Goal: Information Seeking & Learning: Learn about a topic

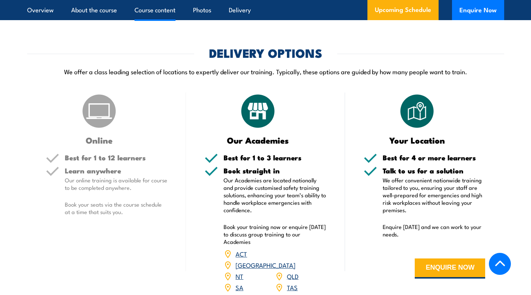
scroll to position [820, 0]
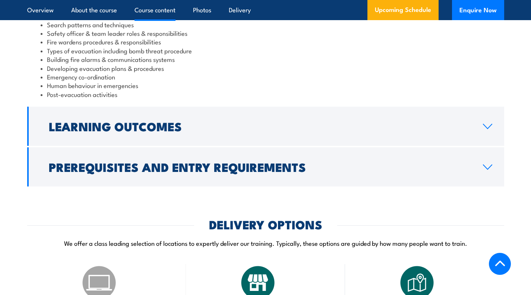
click at [208, 161] on h2 "Prerequisites and Entry Requirements" at bounding box center [260, 166] width 422 height 10
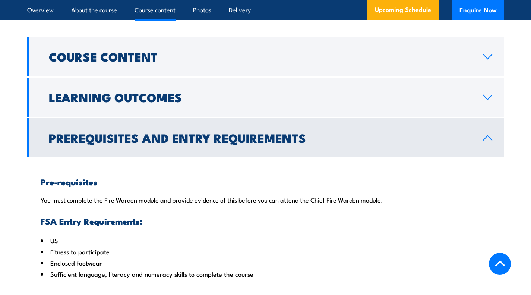
scroll to position [661, 0]
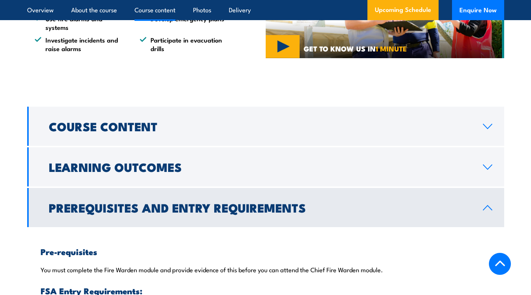
click at [221, 202] on h2 "Prerequisites and Entry Requirements" at bounding box center [260, 207] width 422 height 10
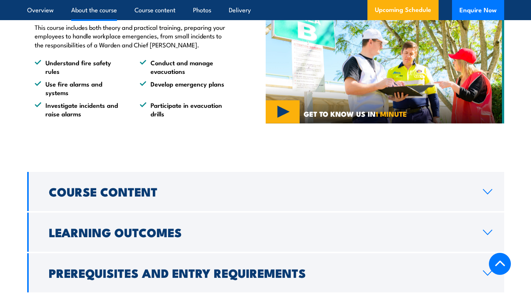
scroll to position [624, 0]
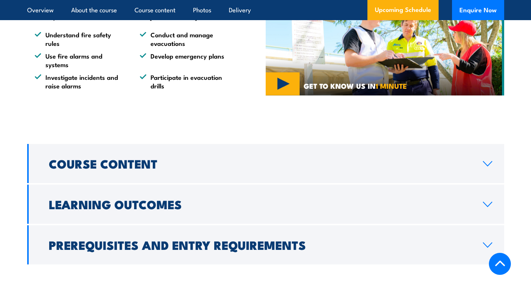
click at [173, 158] on h2 "Course Content" at bounding box center [260, 163] width 422 height 10
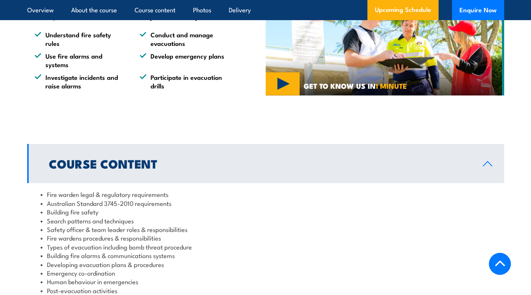
click at [185, 145] on link "Course Content" at bounding box center [265, 163] width 477 height 39
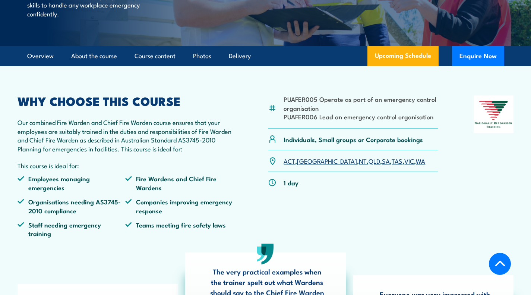
scroll to position [102, 0]
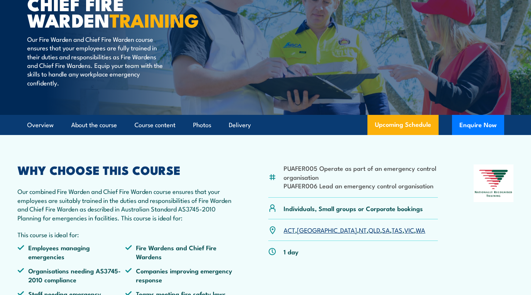
click at [302, 230] on link "[GEOGRAPHIC_DATA]" at bounding box center [327, 229] width 60 height 9
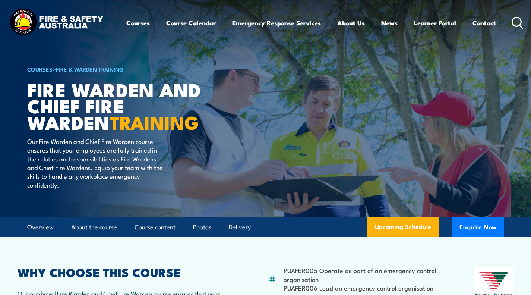
click at [485, 22] on link "Contact" at bounding box center [483, 23] width 23 height 20
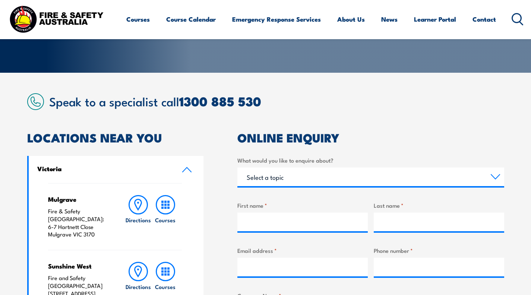
scroll to position [112, 0]
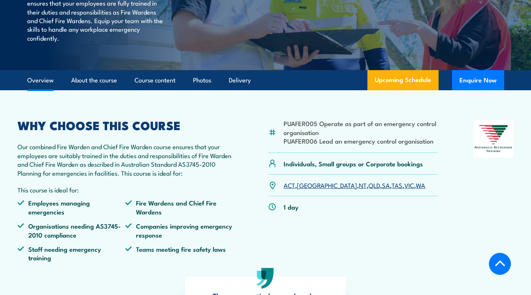
scroll to position [149, 0]
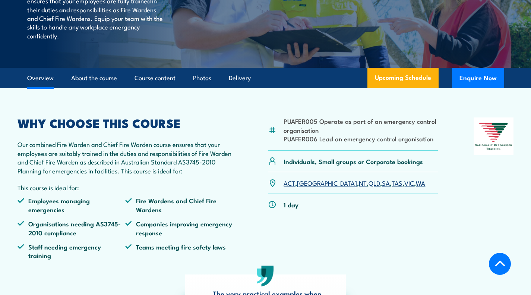
click at [188, 190] on p "This course is ideal for:" at bounding box center [125, 187] width 215 height 9
drag, startPoint x: 293, startPoint y: 141, endPoint x: 304, endPoint y: 140, distance: 11.6
click at [306, 140] on li "PUAFER006 Lead an emergency control organisation" at bounding box center [360, 138] width 154 height 9
drag, startPoint x: 285, startPoint y: 137, endPoint x: 316, endPoint y: 139, distance: 31.4
click at [316, 139] on li "PUAFER006 Lead an emergency control organisation" at bounding box center [360, 138] width 154 height 9
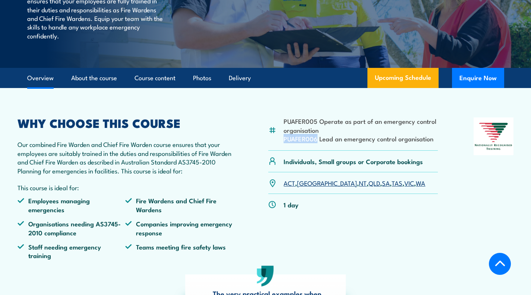
copy li "PUAFER006"
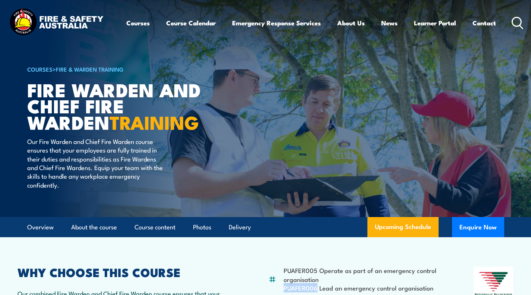
scroll to position [186, 0]
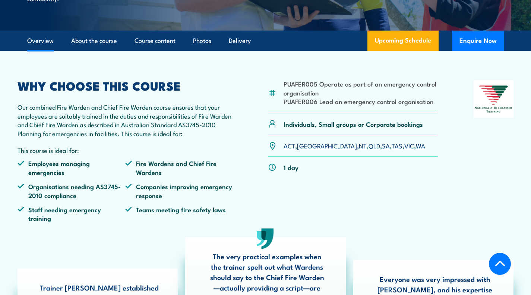
click at [313, 92] on li "PUAFER005 Operate as part of an emergency control organisation" at bounding box center [360, 88] width 154 height 18
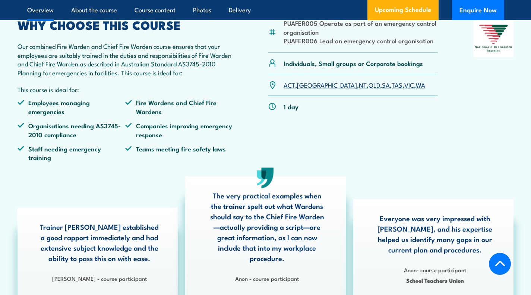
scroll to position [112, 0]
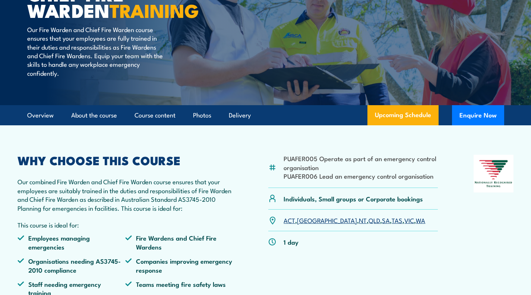
click at [304, 217] on link "[GEOGRAPHIC_DATA]" at bounding box center [327, 219] width 60 height 9
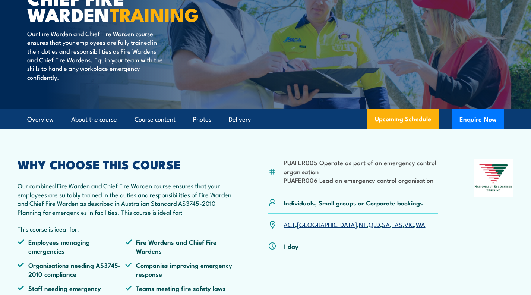
scroll to position [149, 0]
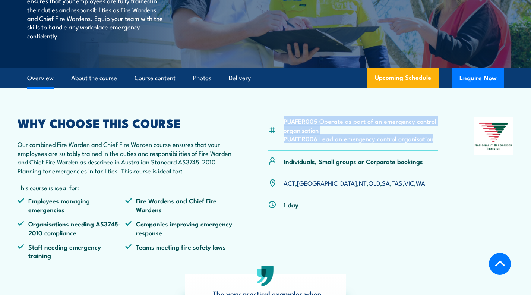
drag, startPoint x: 285, startPoint y: 121, endPoint x: 431, endPoint y: 138, distance: 147.8
click at [431, 138] on ul "PUAFER005 Operate as part of an emergency control organisation PUAFER006 Lead a…" at bounding box center [360, 130] width 154 height 26
copy ul "PUAFER005 Operate as part of an emergency control organisation PUAFER006 Lead a…"
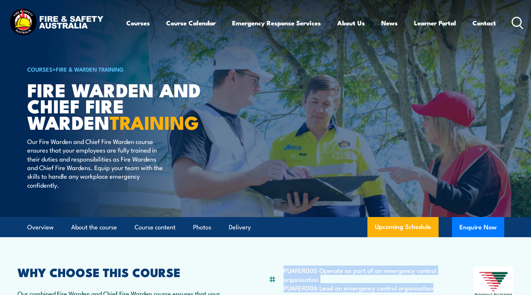
scroll to position [186, 0]
